Goal: Information Seeking & Learning: Learn about a topic

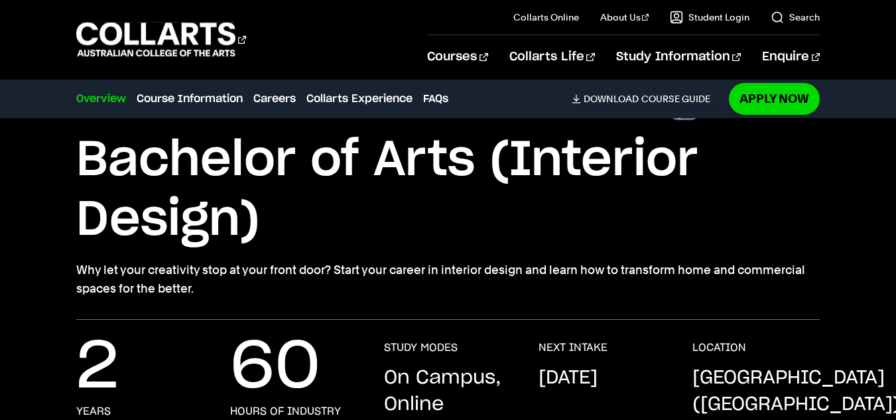
scroll to position [79, 0]
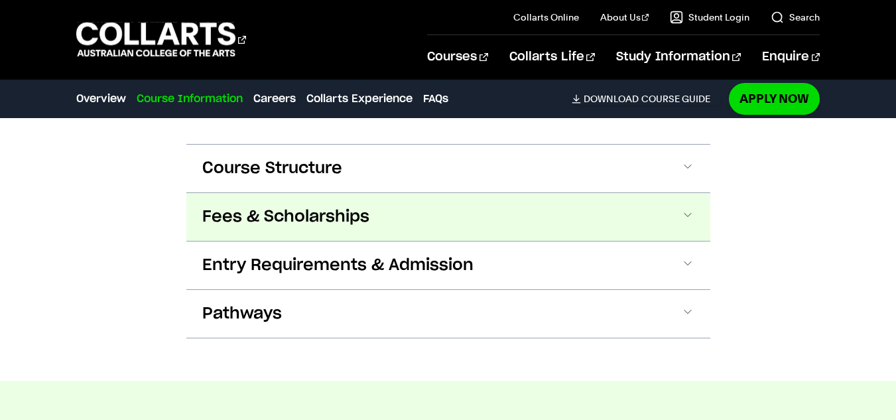
click at [219, 216] on button "Fees & Scholarships" at bounding box center [448, 217] width 524 height 48
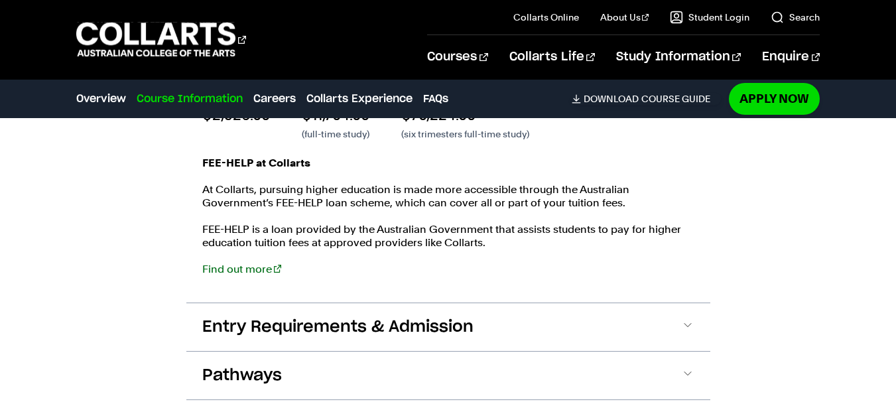
scroll to position [1858, 0]
click at [230, 262] on link "Find out more" at bounding box center [241, 268] width 79 height 13
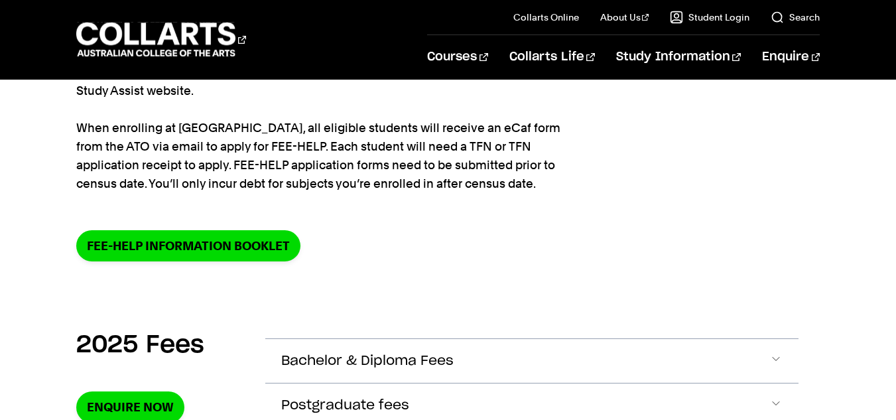
scroll to position [262, 0]
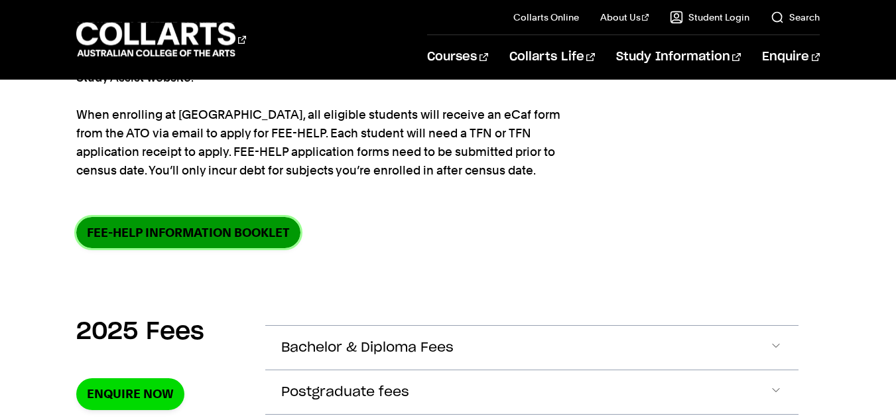
click at [212, 233] on link "FEE-HELP information booklet" at bounding box center [188, 232] width 224 height 31
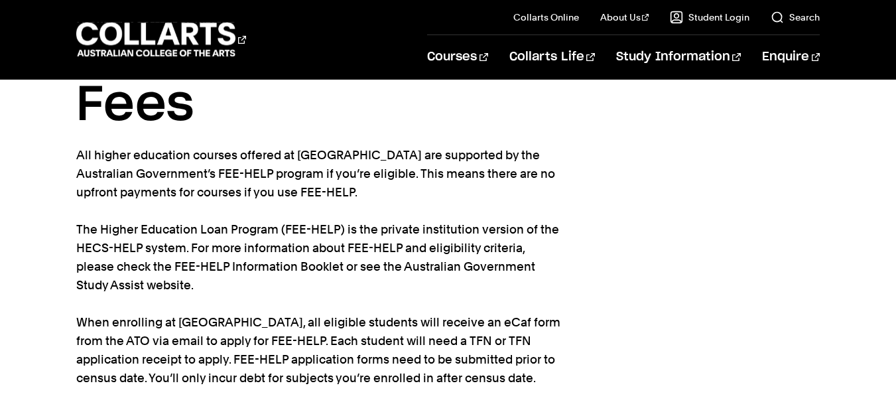
scroll to position [0, 0]
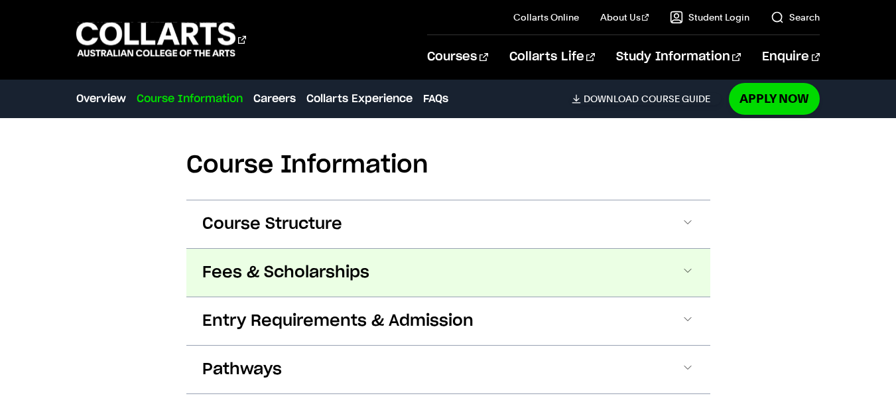
click at [241, 265] on button "Fees & Scholarships" at bounding box center [448, 273] width 524 height 48
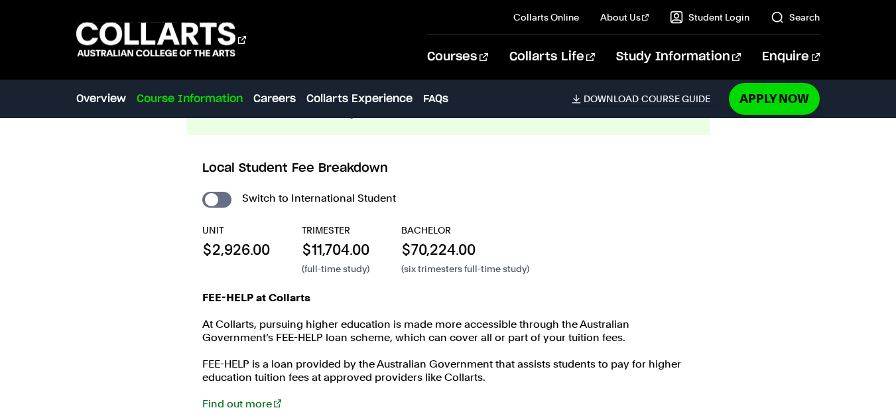
scroll to position [1723, 0]
click at [210, 191] on input "International Student" at bounding box center [216, 199] width 29 height 16
checkbox input "true"
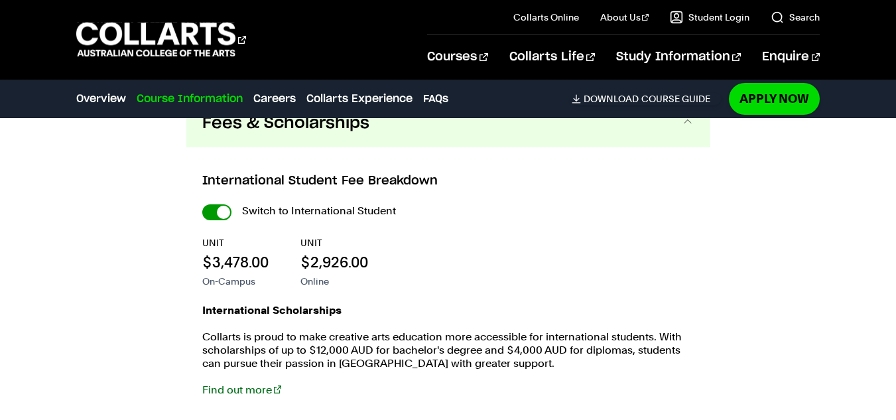
click at [215, 204] on input "International Student" at bounding box center [216, 212] width 29 height 16
checkbox input "false"
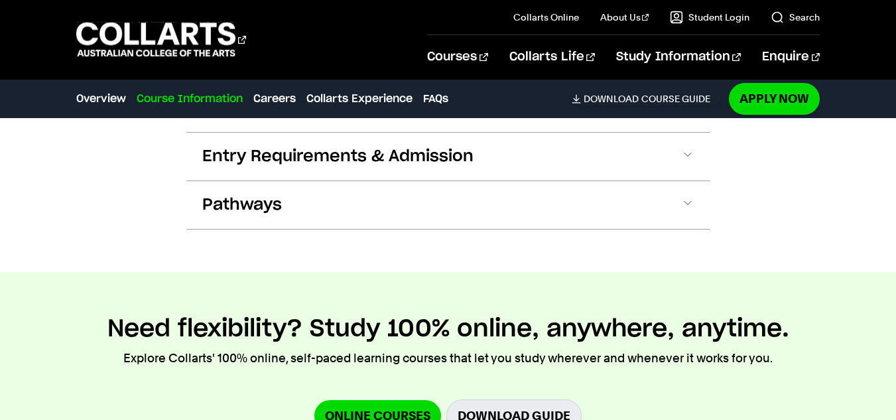
scroll to position [2025, 0]
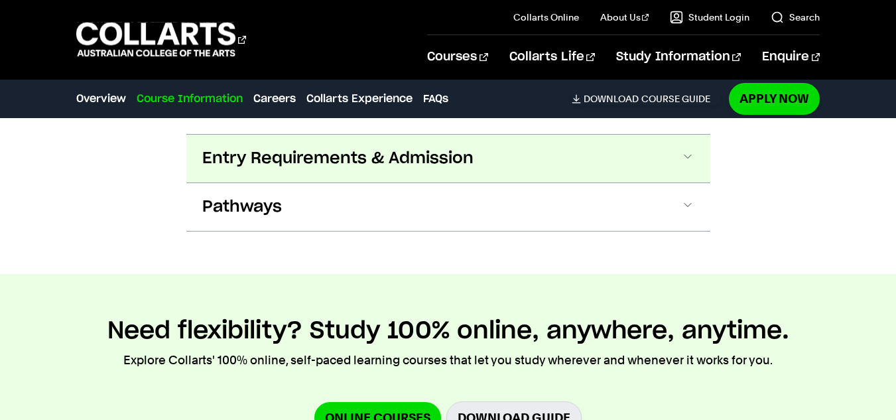
click at [239, 148] on span "Entry Requirements & Admission" at bounding box center [337, 158] width 271 height 21
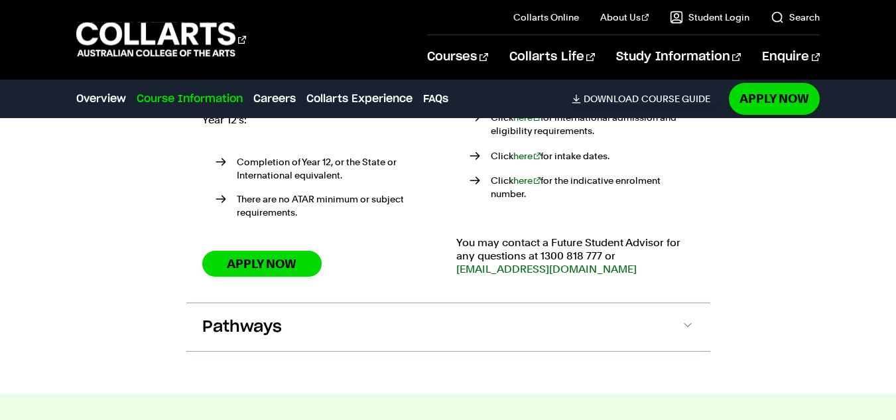
scroll to position [2281, 0]
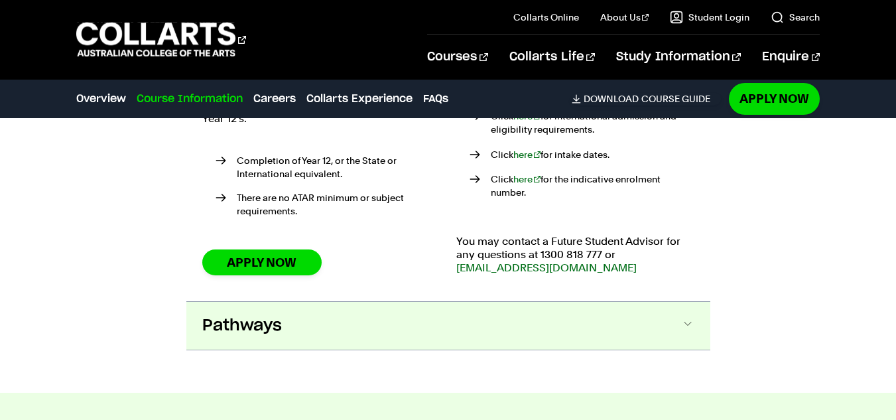
click at [262, 302] on button "Pathways" at bounding box center [448, 326] width 524 height 48
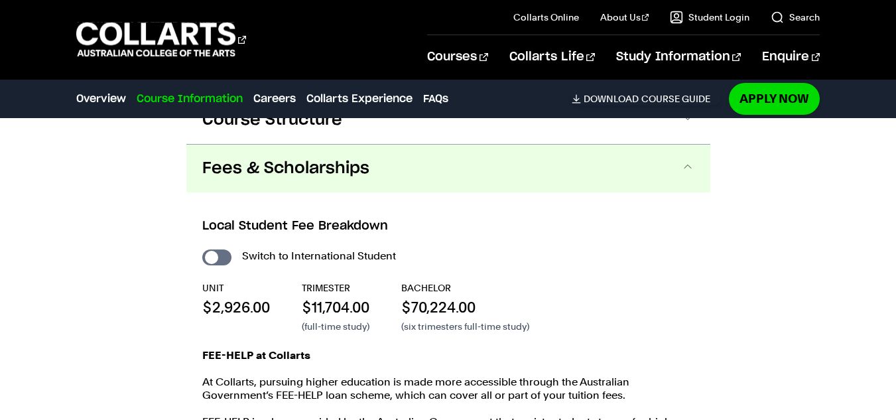
scroll to position [1665, 0]
